Goal: Download file/media

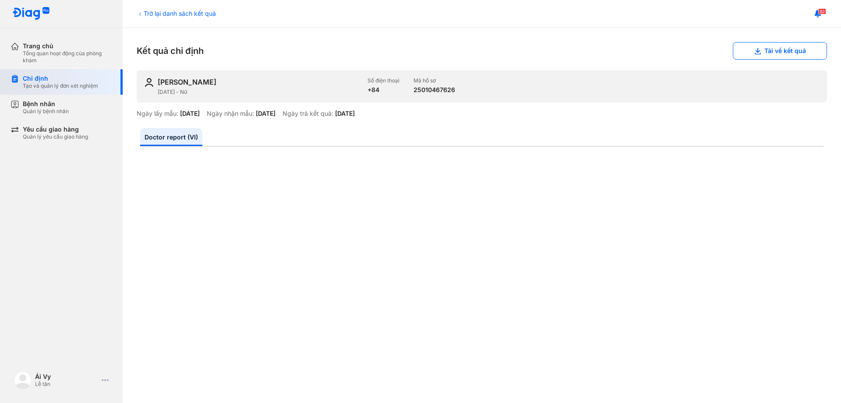
click at [55, 81] on div "Chỉ định" at bounding box center [60, 78] width 75 height 8
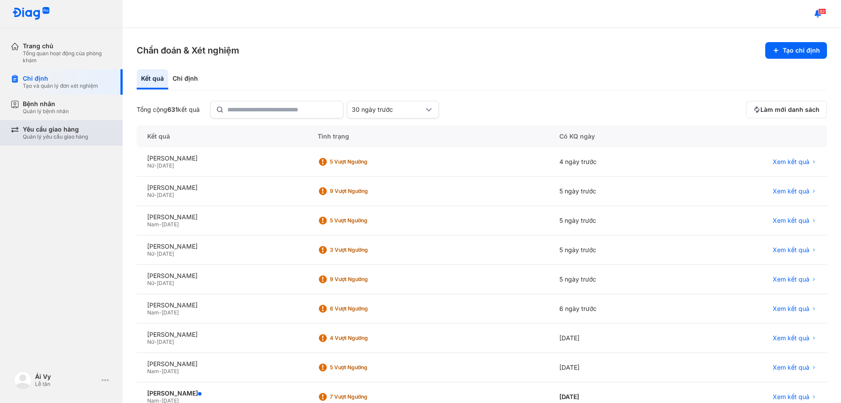
click at [71, 129] on div "Yêu cầu giao hàng" at bounding box center [55, 129] width 65 height 8
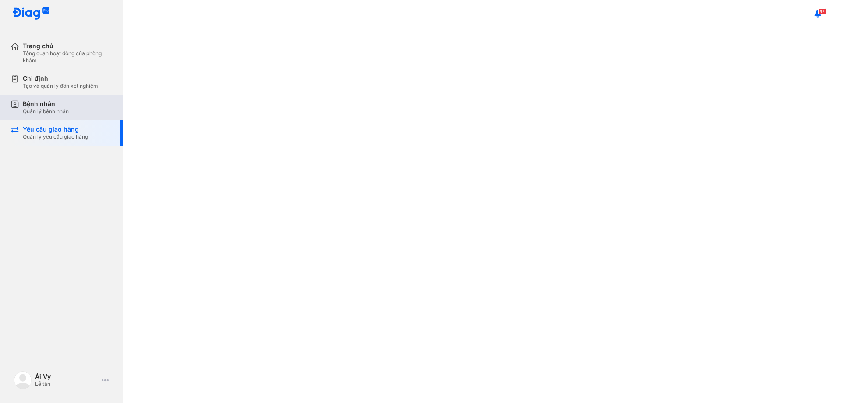
click at [91, 111] on div "Bệnh nhân Quản lý bệnh nhân" at bounding box center [67, 107] width 89 height 15
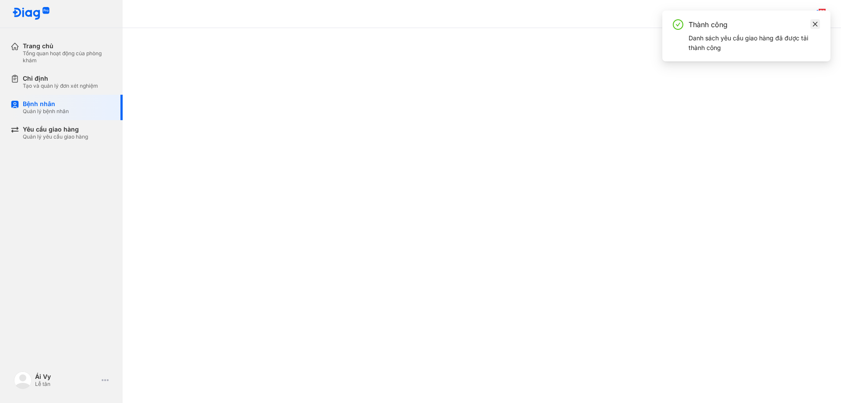
click at [817, 21] on icon "close" at bounding box center [815, 24] width 6 height 6
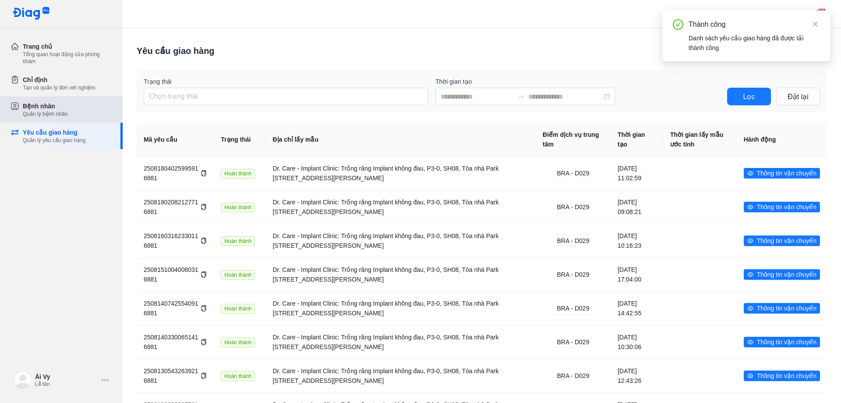
click at [57, 120] on div "Bệnh nhân Quản lý bệnh nhân" at bounding box center [67, 109] width 112 height 26
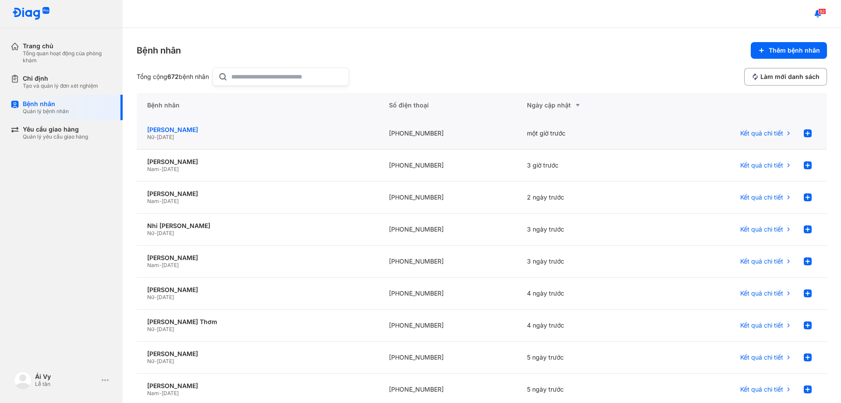
click at [177, 132] on div "[PERSON_NAME]" at bounding box center [257, 130] width 221 height 8
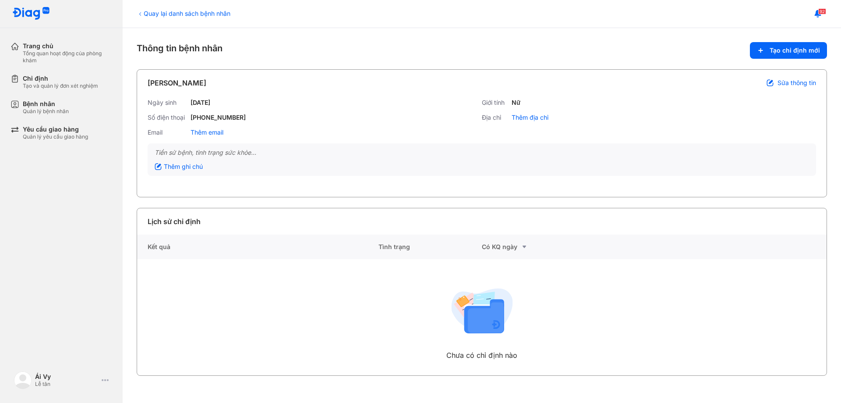
click at [141, 15] on icon at bounding box center [140, 14] width 7 height 7
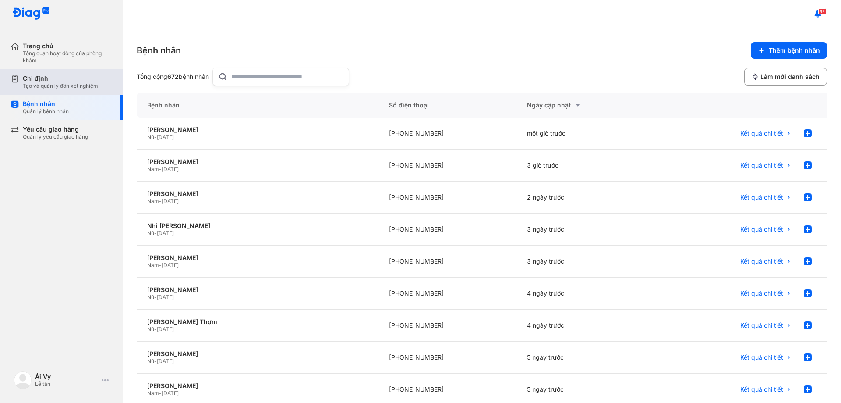
click at [64, 91] on div "Chỉ định Tạo và quản lý đơn xét nghiệm" at bounding box center [67, 81] width 112 height 25
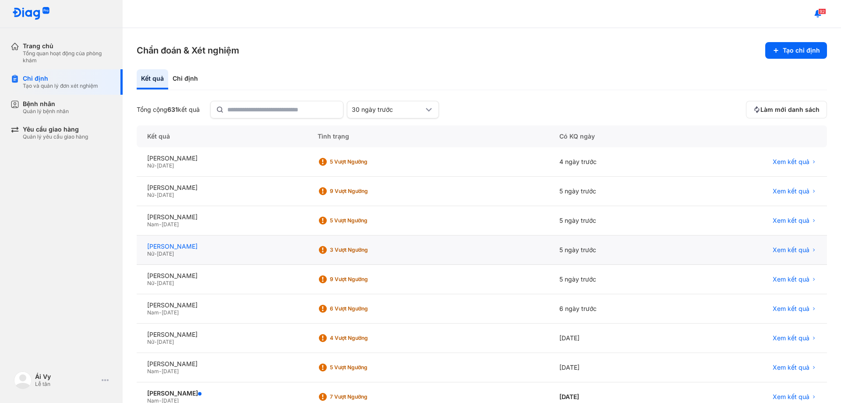
click at [198, 246] on div "[PERSON_NAME]" at bounding box center [221, 246] width 149 height 8
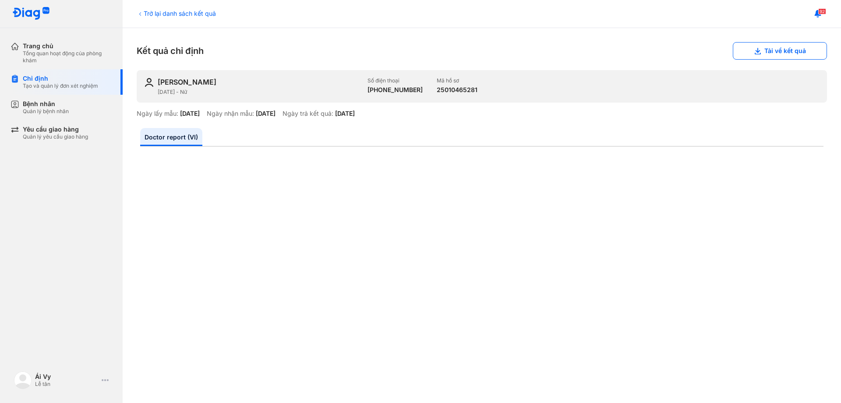
click at [739, 49] on button "Tải về kết quả" at bounding box center [780, 51] width 94 height 18
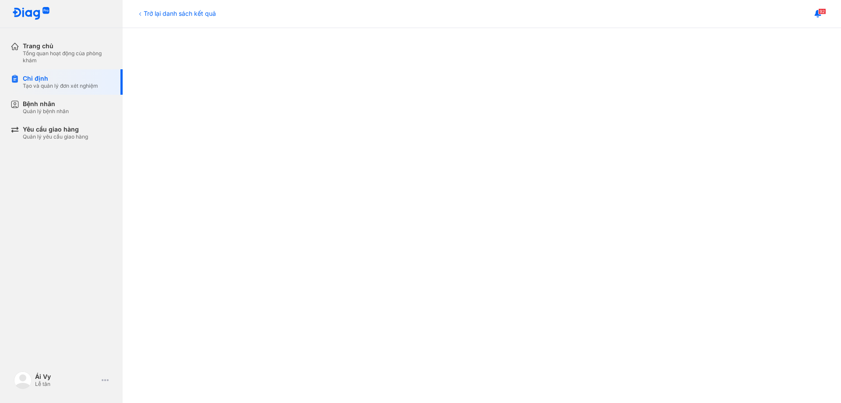
scroll to position [441, 0]
